Goal: Information Seeking & Learning: Learn about a topic

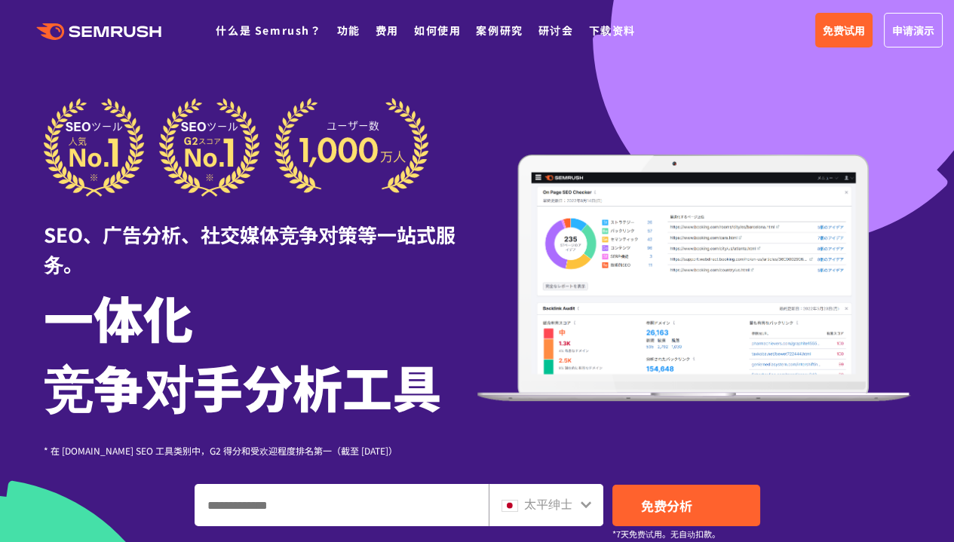
click at [505, 94] on div at bounding box center [477, 435] width 954 height 870
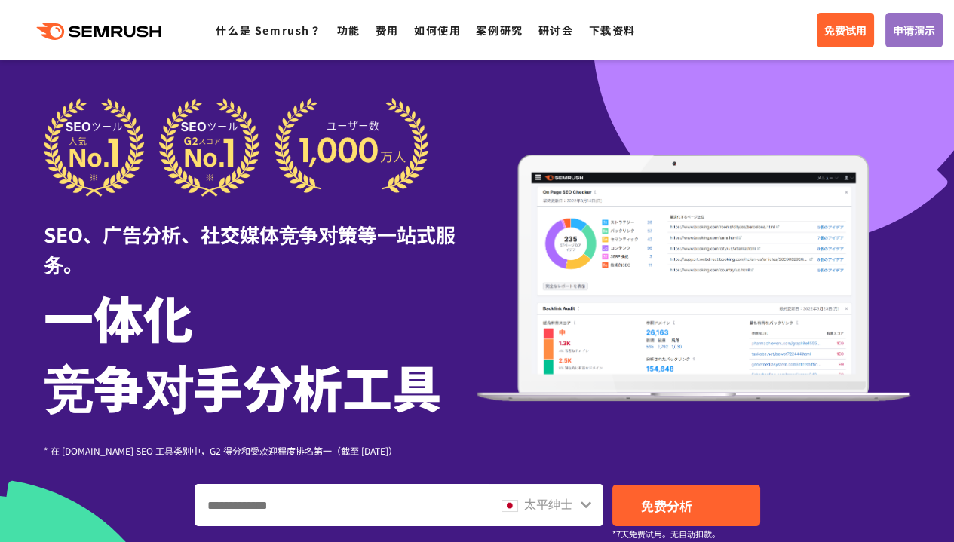
scroll to position [251, 0]
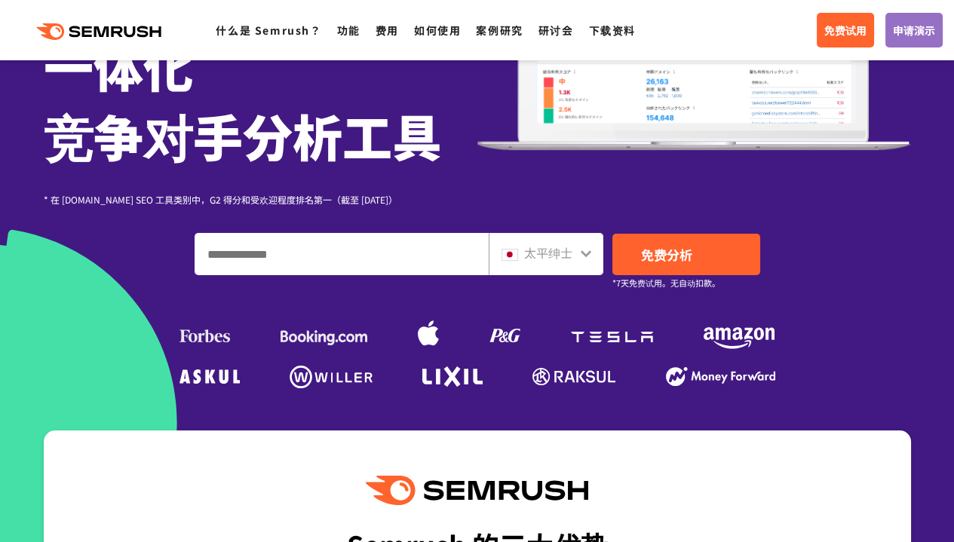
click at [594, 254] on div "太平绅士" at bounding box center [546, 254] width 115 height 42
click at [585, 250] on icon at bounding box center [586, 253] width 12 height 12
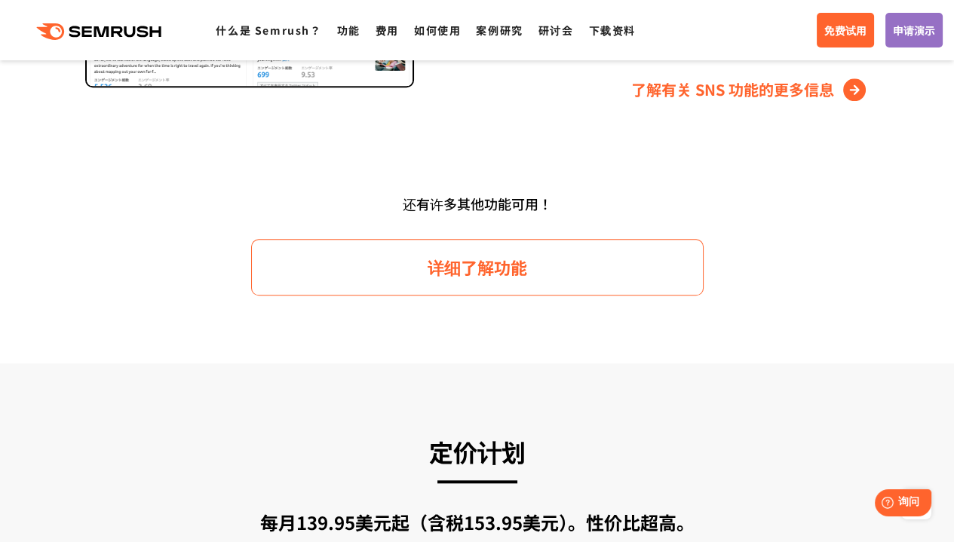
scroll to position [2263, 0]
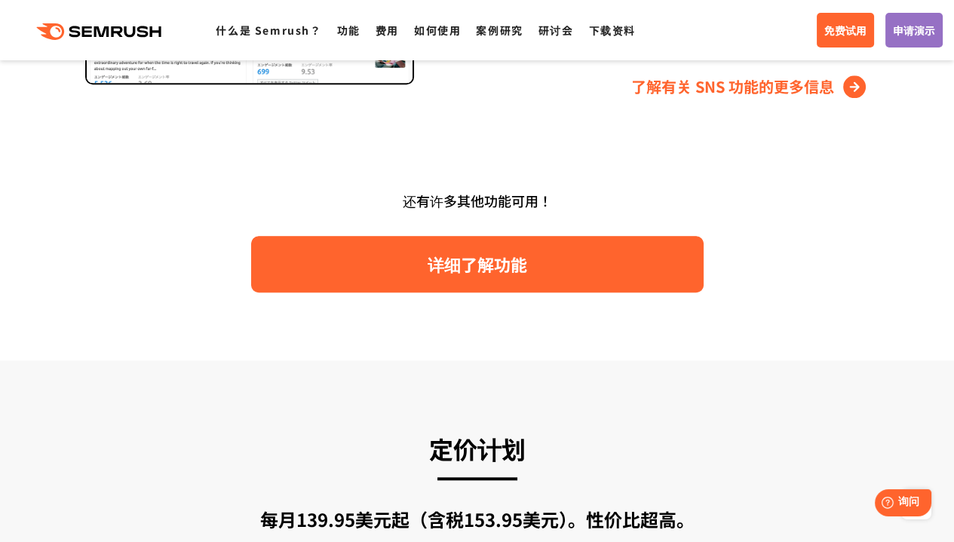
click at [525, 257] on font "详细了解功能" at bounding box center [478, 264] width 100 height 24
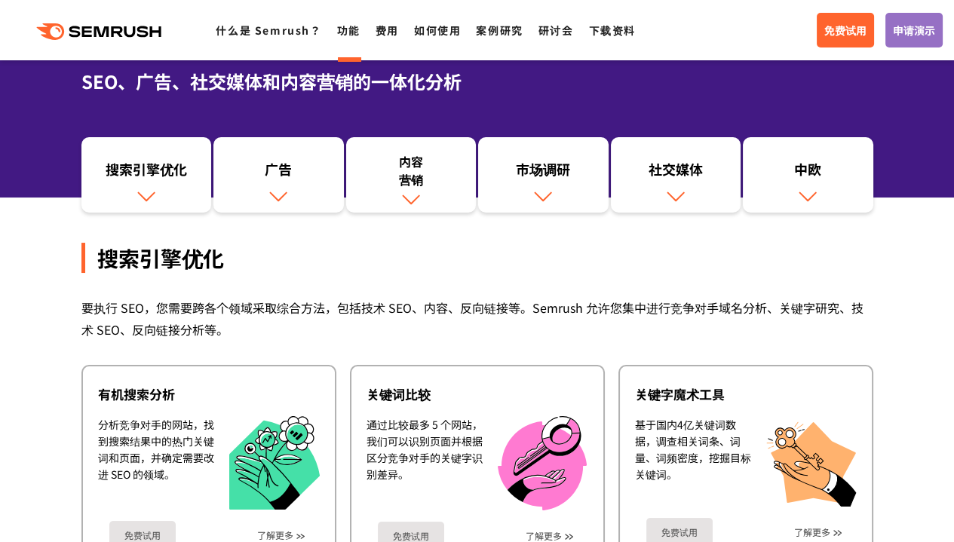
scroll to position [125, 0]
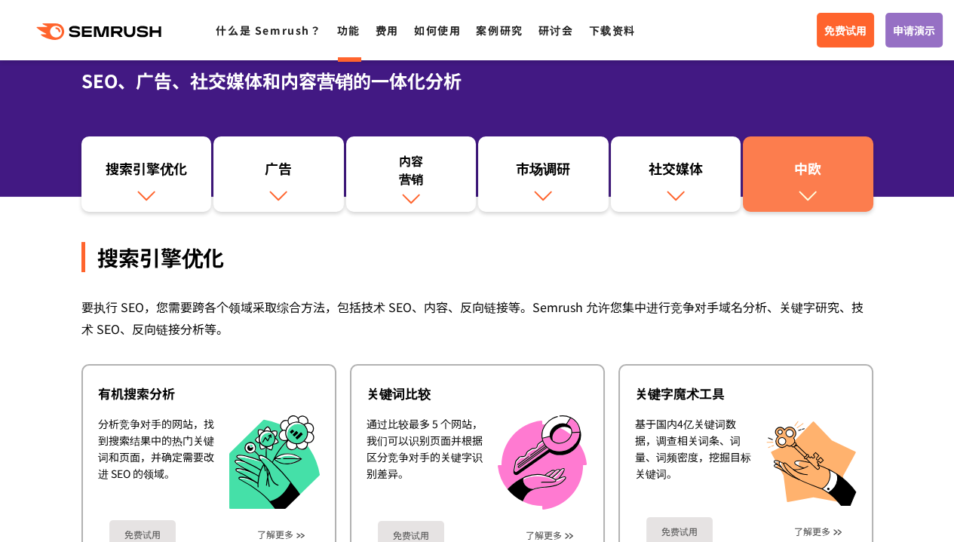
click at [800, 197] on img at bounding box center [808, 196] width 20 height 20
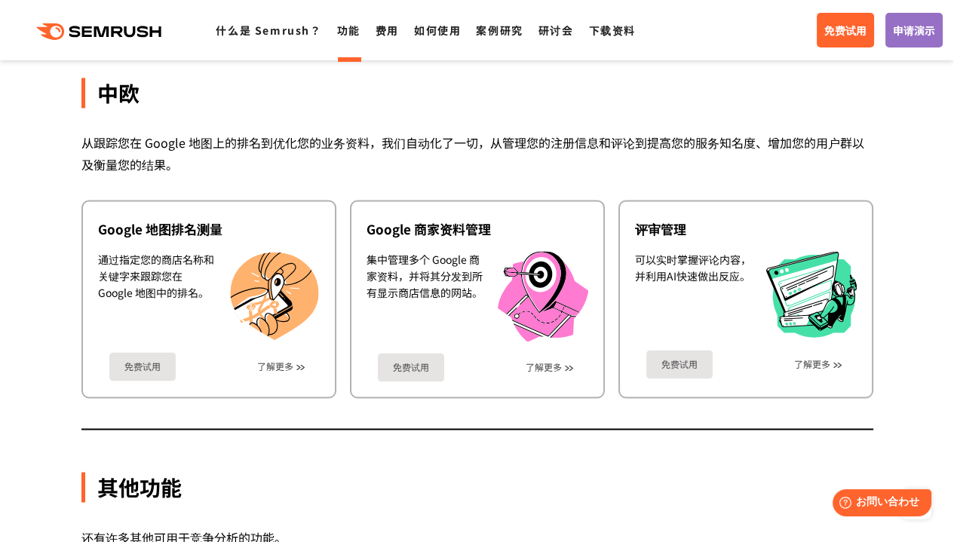
drag, startPoint x: 929, startPoint y: 198, endPoint x: 899, endPoint y: 96, distance: 106.9
drag, startPoint x: 899, startPoint y: 96, endPoint x: 916, endPoint y: 122, distance: 31.6
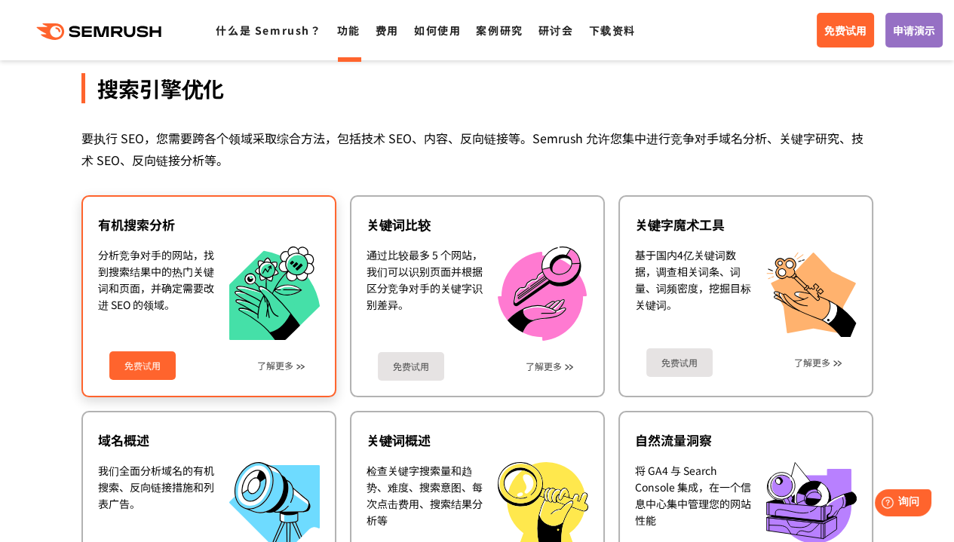
scroll to position [377, 0]
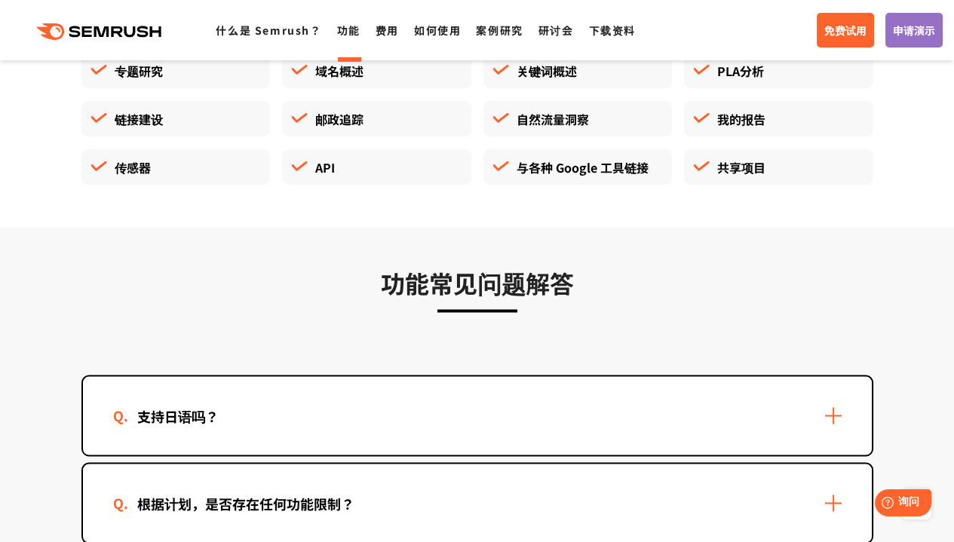
scroll to position [4526, 0]
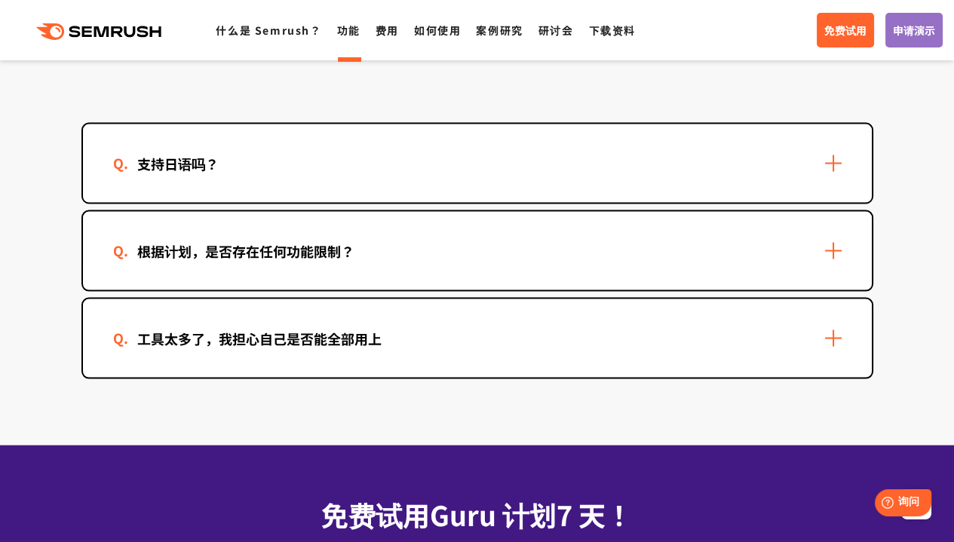
click at [837, 155] on div "支持日语吗？" at bounding box center [477, 163] width 789 height 78
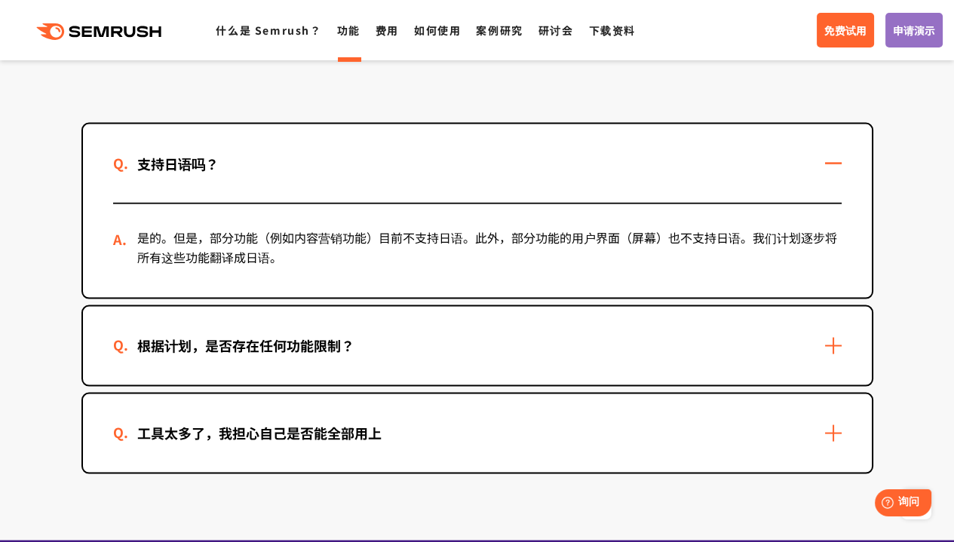
click at [765, 345] on div "根据计划，是否存在任何功能限制？" at bounding box center [477, 346] width 789 height 78
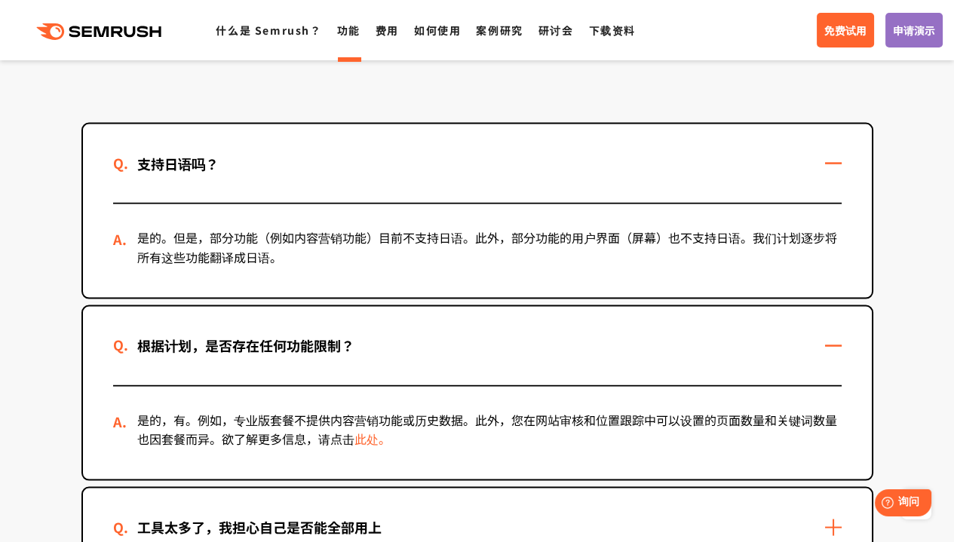
scroll to position [4777, 0]
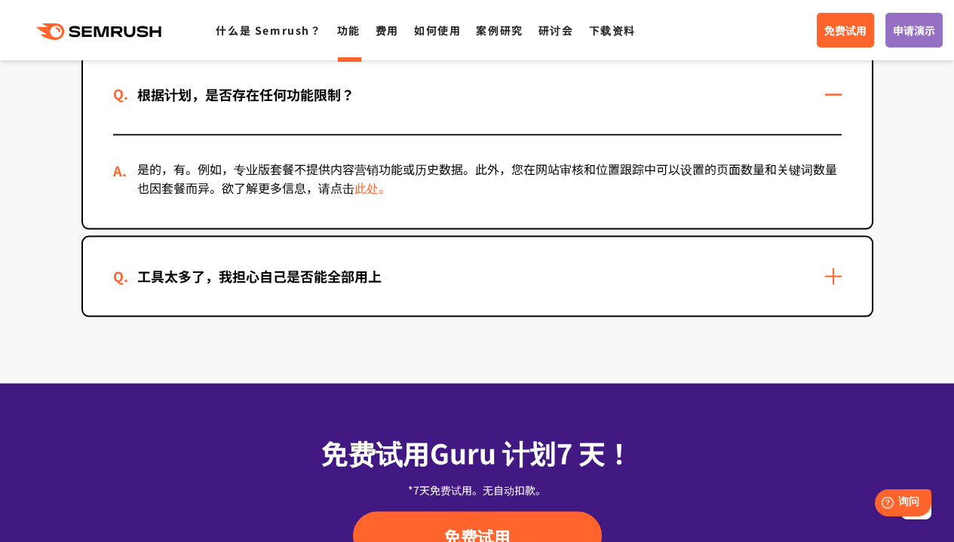
click at [514, 281] on div "工具太多了，我担心自己是否能全部用上" at bounding box center [477, 277] width 789 height 78
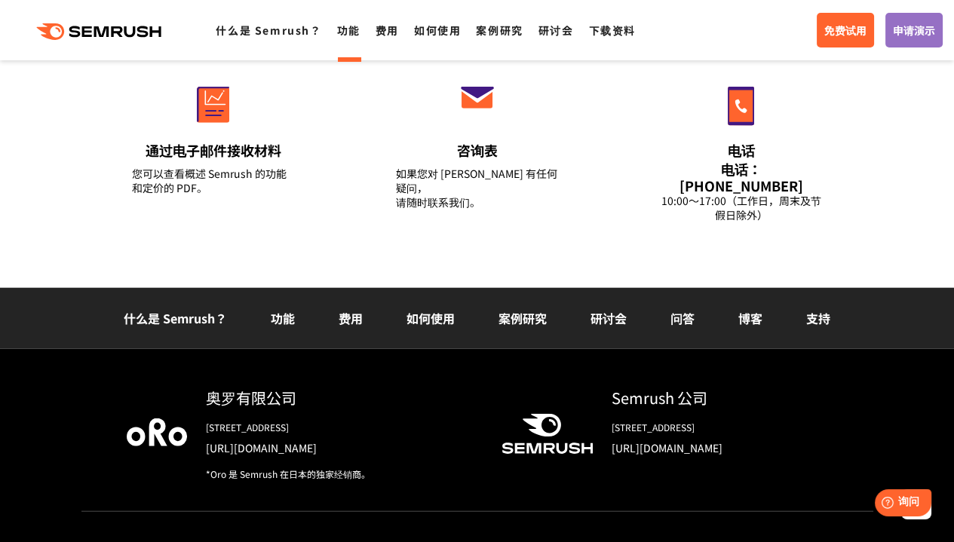
scroll to position [5521, 0]
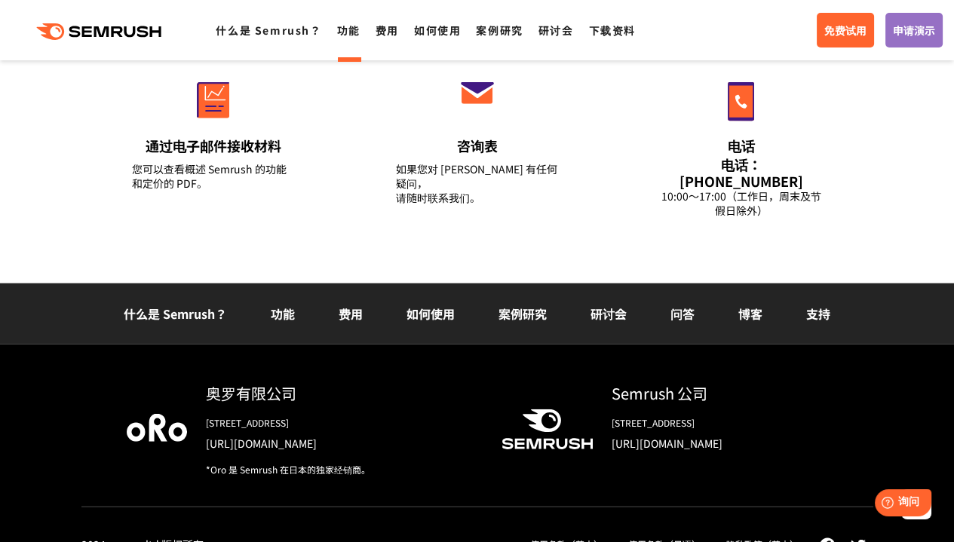
click at [354, 305] on font "费用" at bounding box center [351, 314] width 24 height 18
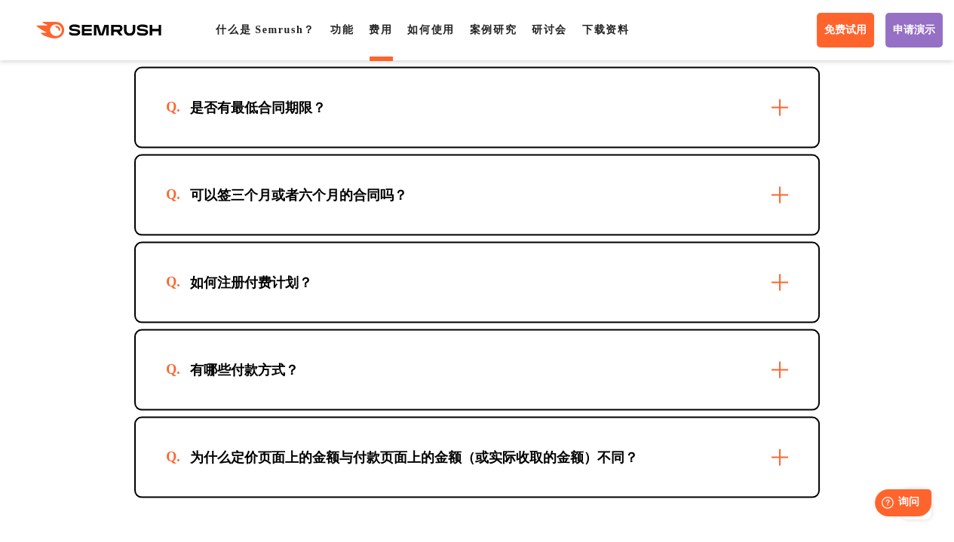
scroll to position [4777, 0]
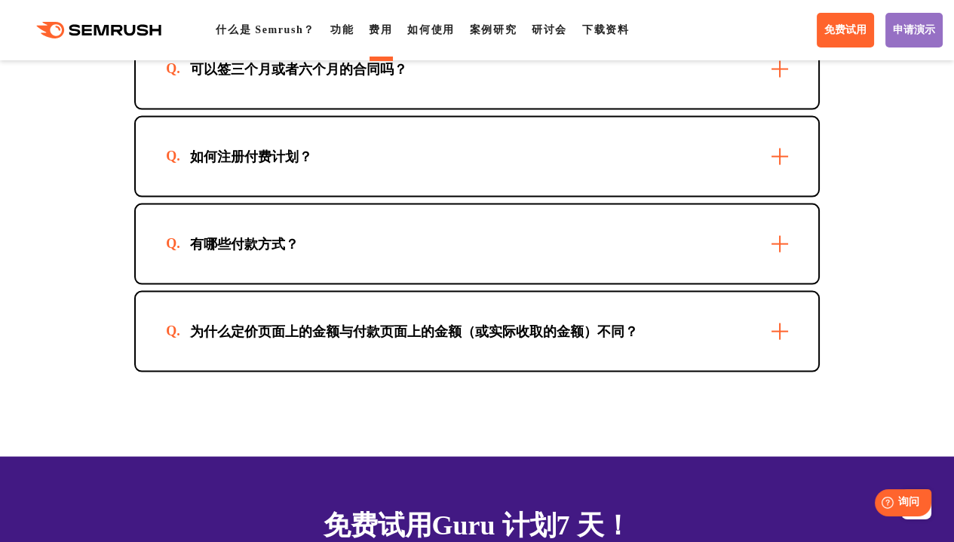
click at [358, 284] on div "有哪些付款方式？" at bounding box center [477, 244] width 683 height 78
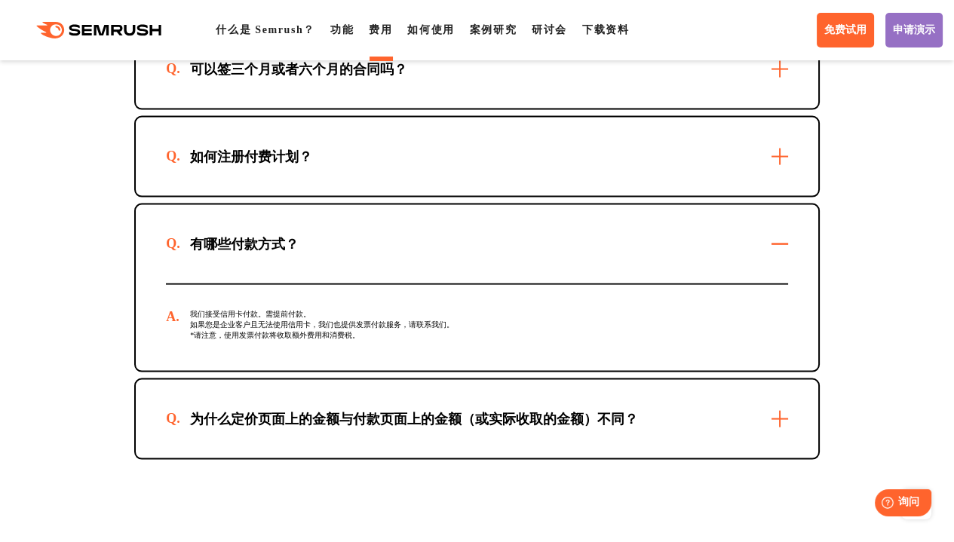
click at [358, 284] on div "有哪些付款方式？" at bounding box center [477, 244] width 683 height 78
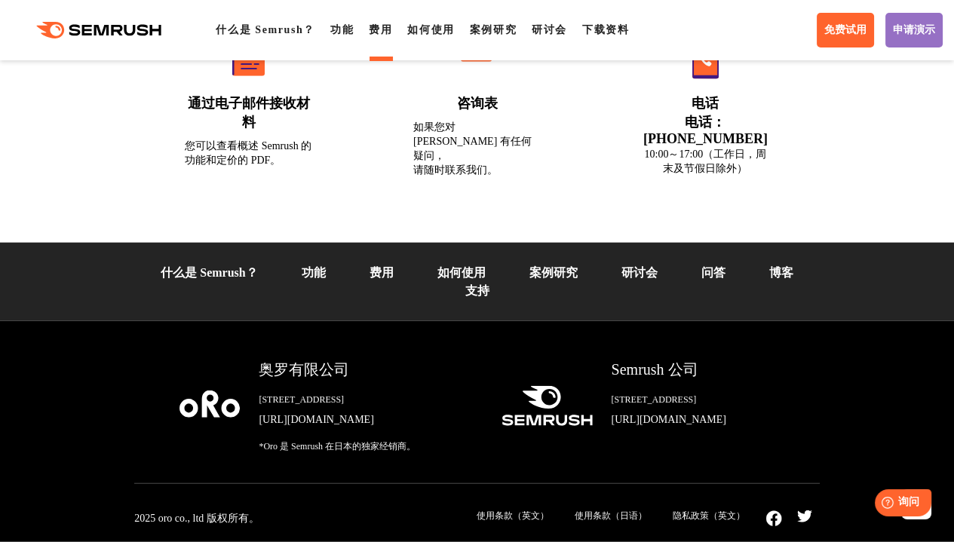
scroll to position [5661, 0]
